Goal: Find specific page/section: Find specific page/section

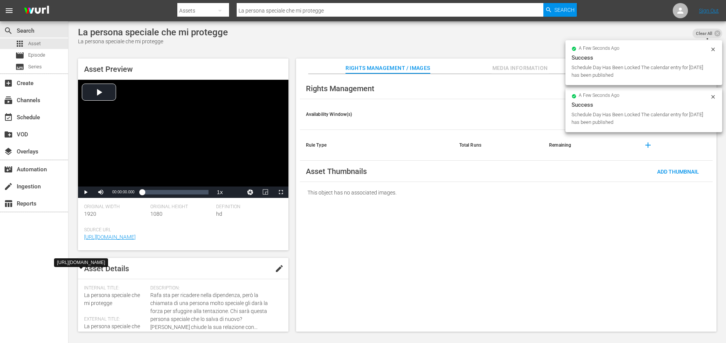
scroll to position [206, 0]
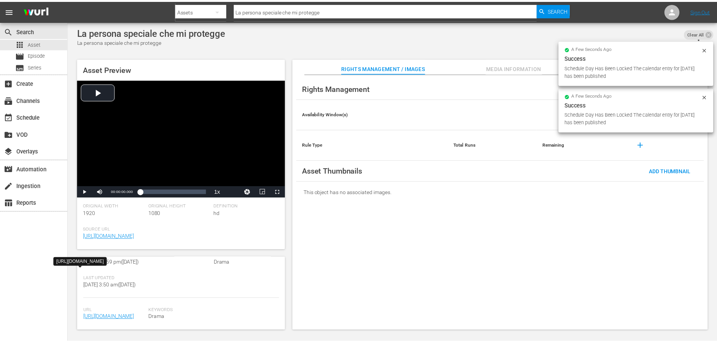
scroll to position [1, 0]
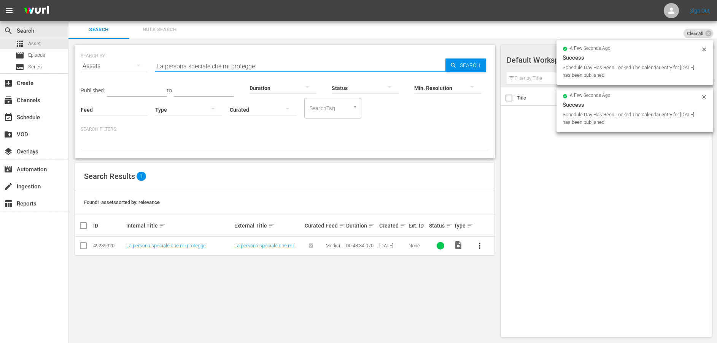
drag, startPoint x: 280, startPoint y: 65, endPoint x: 112, endPoint y: 66, distance: 168.1
click at [112, 66] on div "SEARCH BY Search By Assets Search ID, Title, Description, Keywords, or Category…" at bounding box center [285, 61] width 408 height 27
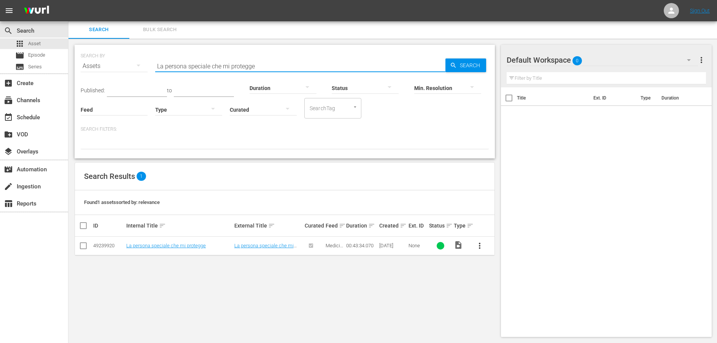
paste input "[PERSON_NAME]"
type input "[PERSON_NAME] muore"
click at [477, 66] on span "Search" at bounding box center [471, 66] width 29 height 14
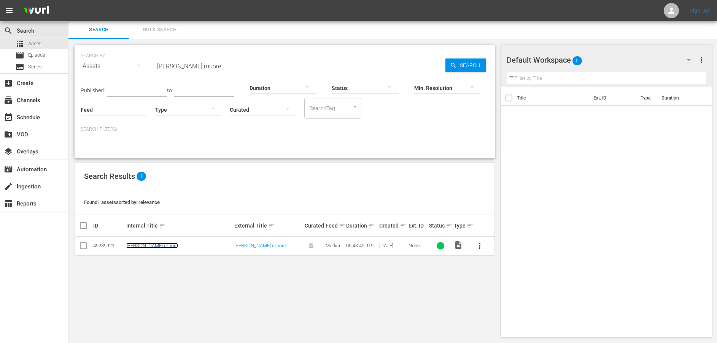
click at [149, 244] on link "[PERSON_NAME] muore" at bounding box center [152, 246] width 52 height 6
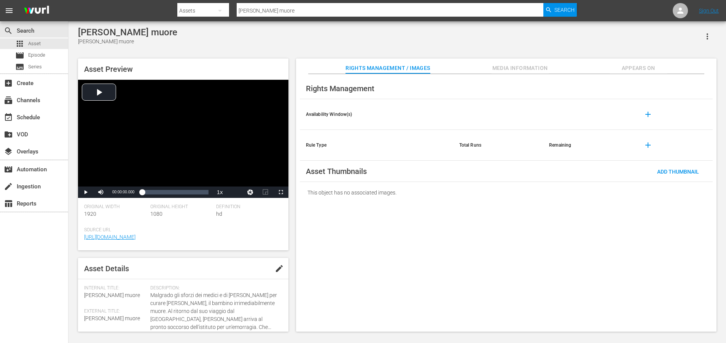
scroll to position [199, 0]
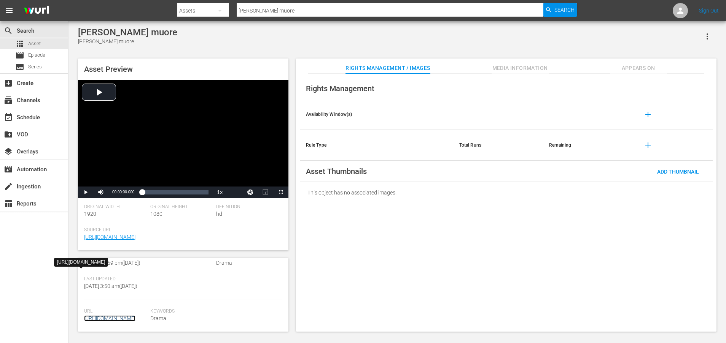
click at [113, 316] on link "[URL][DOMAIN_NAME]" at bounding box center [109, 319] width 51 height 6
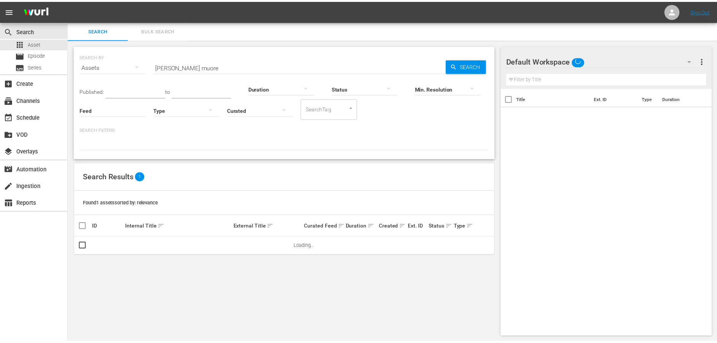
scroll to position [1, 0]
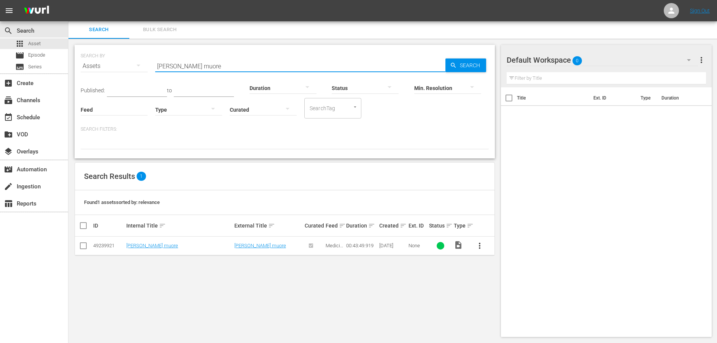
drag, startPoint x: 214, startPoint y: 62, endPoint x: 122, endPoint y: 60, distance: 91.7
click at [122, 60] on div "SEARCH BY Search By Assets Search ID, Title, Description, Keywords, or Category…" at bounding box center [285, 61] width 408 height 27
paste input "[PERSON_NAME] non viene scelto da [PERSON_NAME]"
type input "[PERSON_NAME] non viene scelto da [PERSON_NAME]"
click at [143, 248] on link "[PERSON_NAME] non viene scelto da [PERSON_NAME]" at bounding box center [165, 248] width 79 height 11
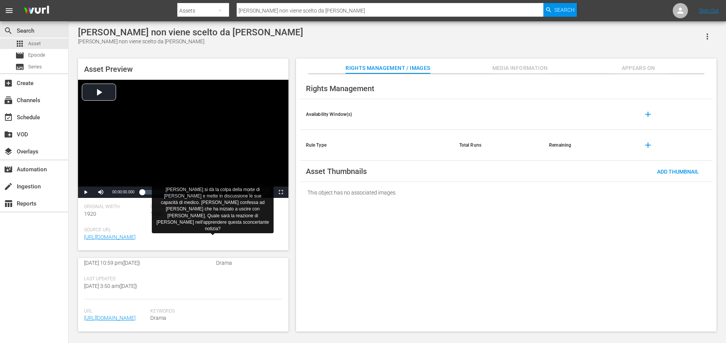
scroll to position [206, 0]
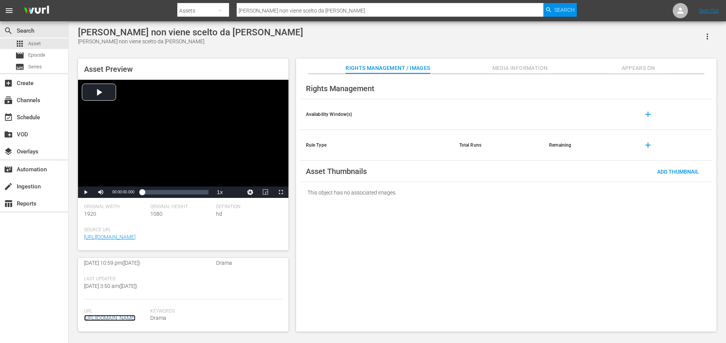
click at [115, 315] on link "[URL][DOMAIN_NAME]" at bounding box center [109, 318] width 51 height 6
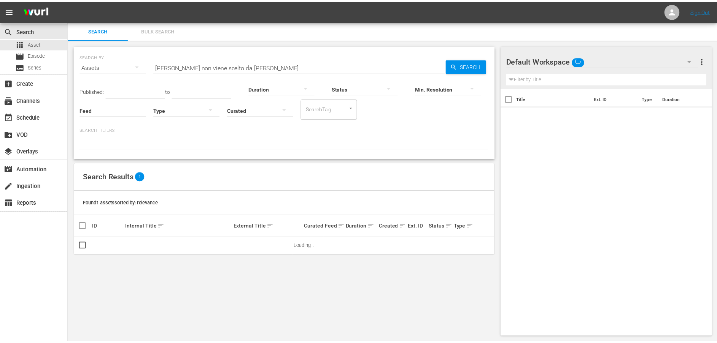
scroll to position [1, 0]
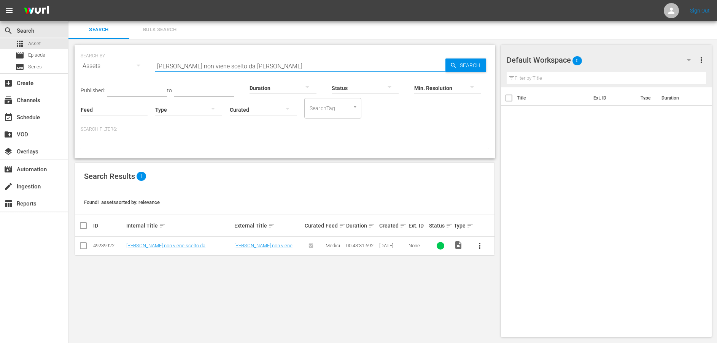
drag, startPoint x: 283, startPoint y: 65, endPoint x: 141, endPoint y: 67, distance: 141.5
click at [142, 67] on div "SEARCH BY Search By Assets Search ID, Title, Description, Keywords, or Category…" at bounding box center [285, 61] width 408 height 27
paste input "Regina ha chi la difende"
type input "Regina ha chi la difende"
click at [466, 67] on span "Search" at bounding box center [471, 66] width 29 height 14
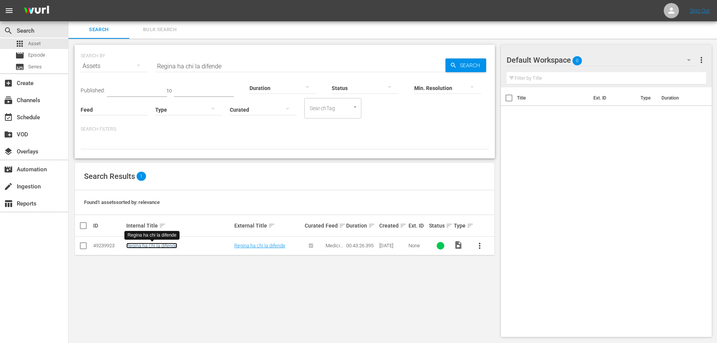
click at [166, 248] on link "Regina ha chi la difende" at bounding box center [151, 246] width 51 height 6
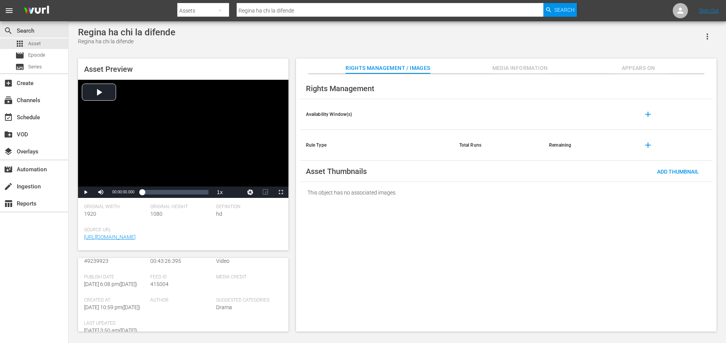
scroll to position [191, 0]
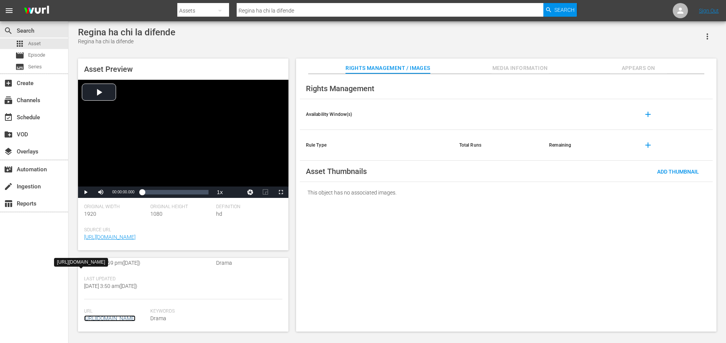
click at [127, 316] on link "[URL][DOMAIN_NAME]" at bounding box center [109, 319] width 51 height 6
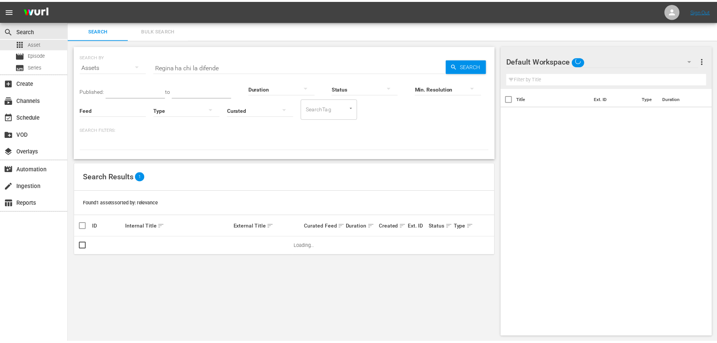
scroll to position [1, 0]
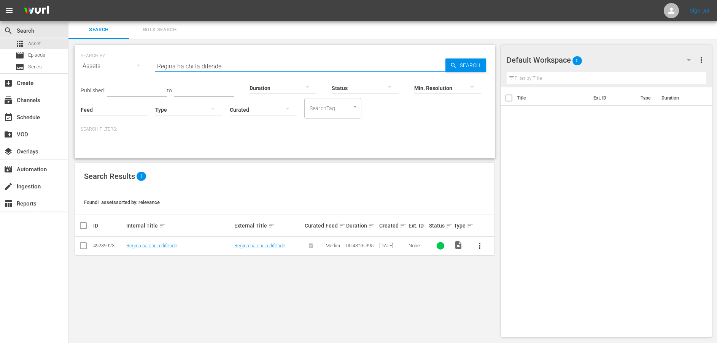
drag, startPoint x: 251, startPoint y: 66, endPoint x: 119, endPoint y: 61, distance: 132.5
click at [119, 61] on div "SEARCH BY Search By Assets Search ID, Title, Description, Keywords, or Category…" at bounding box center [285, 61] width 408 height 27
click at [150, 245] on link "Regina ha chi la difende" at bounding box center [151, 246] width 51 height 6
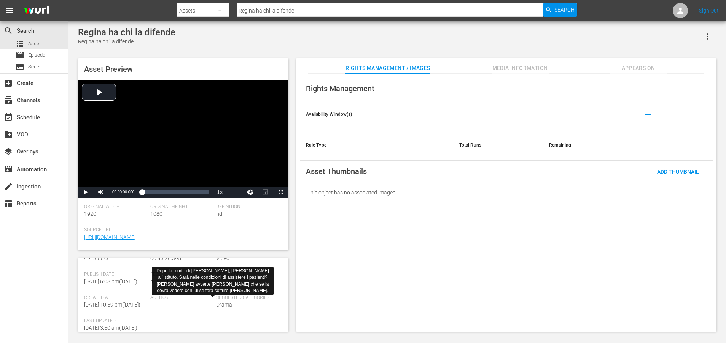
scroll to position [191, 0]
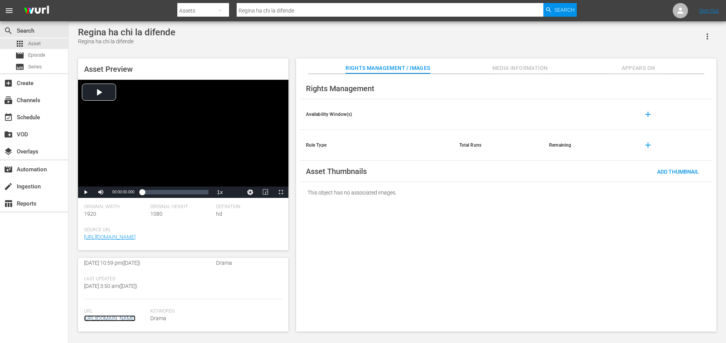
click at [135, 316] on link "[URL][DOMAIN_NAME]" at bounding box center [109, 319] width 51 height 6
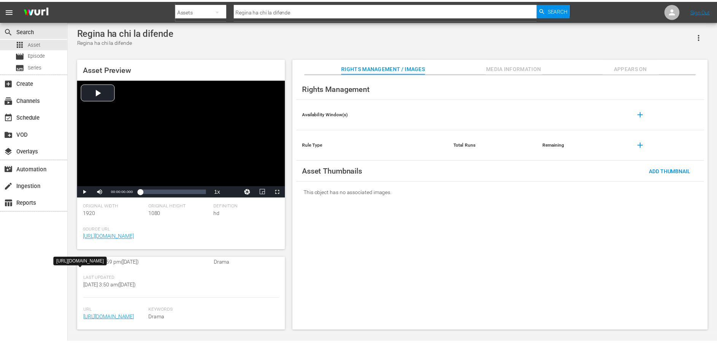
scroll to position [1, 0]
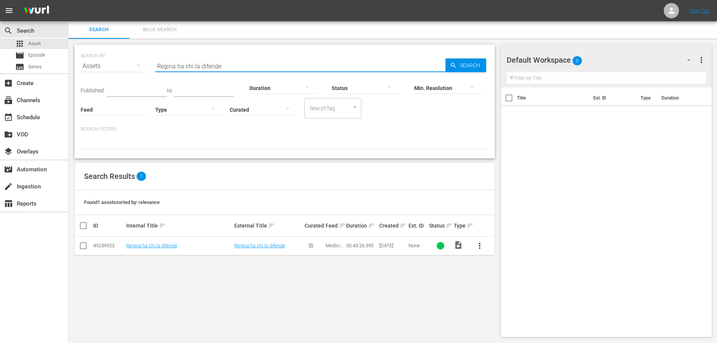
drag, startPoint x: 288, startPoint y: 68, endPoint x: 115, endPoint y: 65, distance: 172.3
click at [115, 65] on div "SEARCH BY Search By Assets Search ID, Title, Description, Keywords, or Category…" at bounding box center [285, 61] width 408 height 27
paste input "Un evento accidentato"
type input "Un evento accidentato"
click at [477, 66] on span "Search" at bounding box center [471, 66] width 29 height 14
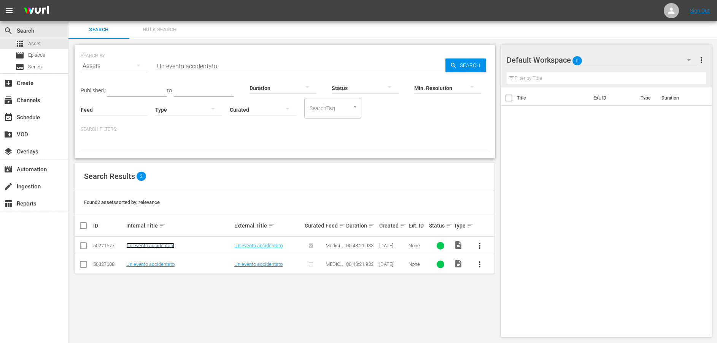
click at [157, 248] on link "Un evento accidentato" at bounding box center [150, 246] width 48 height 6
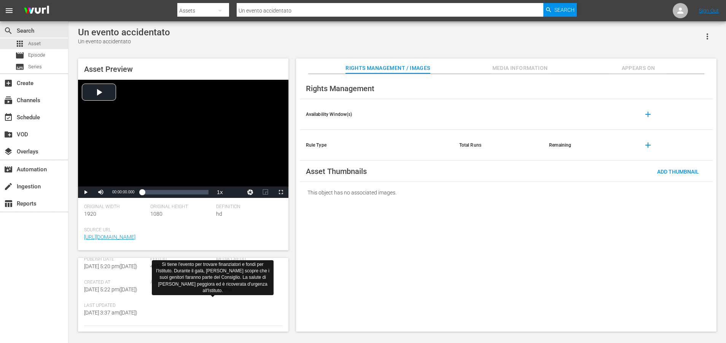
scroll to position [191, 0]
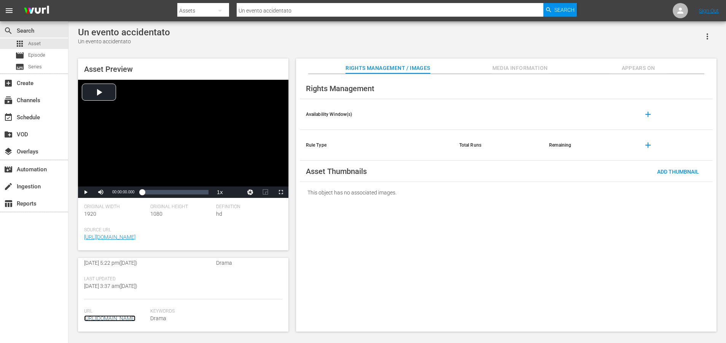
click at [134, 316] on link "[URL][DOMAIN_NAME]" at bounding box center [109, 319] width 51 height 6
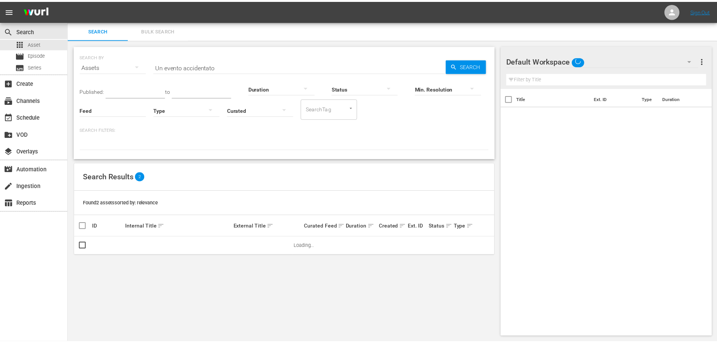
scroll to position [1, 0]
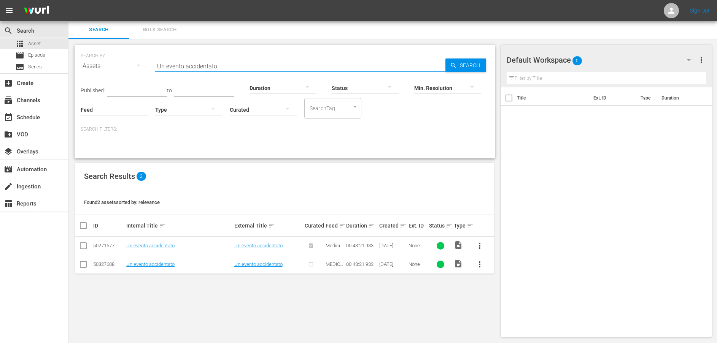
drag, startPoint x: 159, startPoint y: 64, endPoint x: 134, endPoint y: 64, distance: 25.1
click at [134, 64] on div "SEARCH BY Search By Assets Search ID, Title, Description, Keywords, or Category…" at bounding box center [285, 61] width 408 height 27
paste input "Sei un [PERSON_NAME]"
type input "Sei un [PERSON_NAME]"
click at [472, 66] on span "Search" at bounding box center [471, 66] width 29 height 14
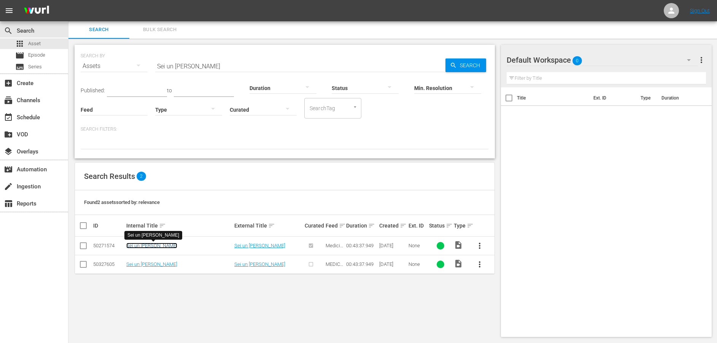
click at [169, 247] on link "Sei un [PERSON_NAME]" at bounding box center [151, 246] width 51 height 6
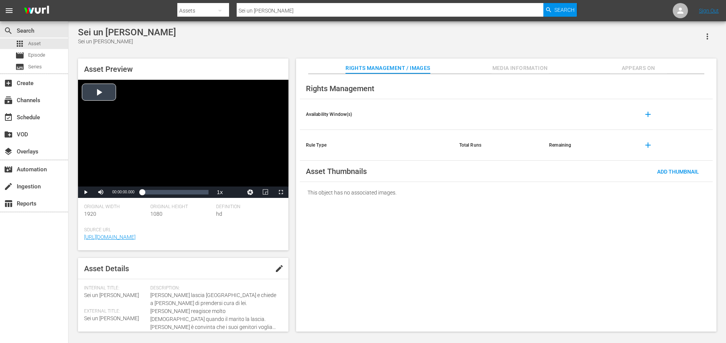
click at [190, 124] on div "Video Player" at bounding box center [183, 133] width 210 height 107
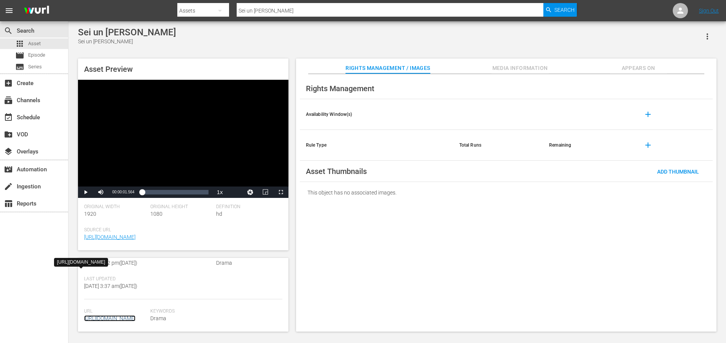
click at [130, 316] on link "[URL][DOMAIN_NAME]" at bounding box center [109, 319] width 51 height 6
click at [111, 316] on link "[URL][DOMAIN_NAME]" at bounding box center [109, 319] width 51 height 6
